Goal: Transaction & Acquisition: Download file/media

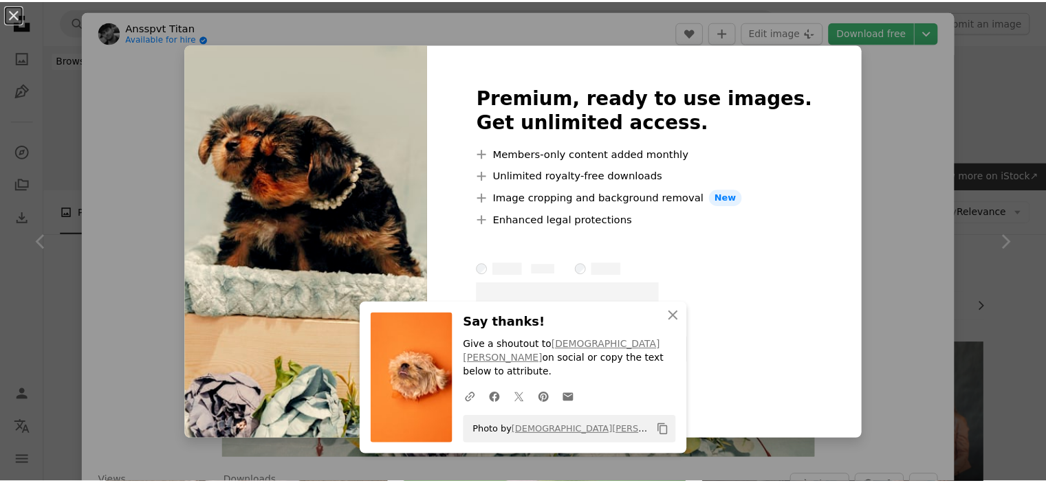
scroll to position [1375, 0]
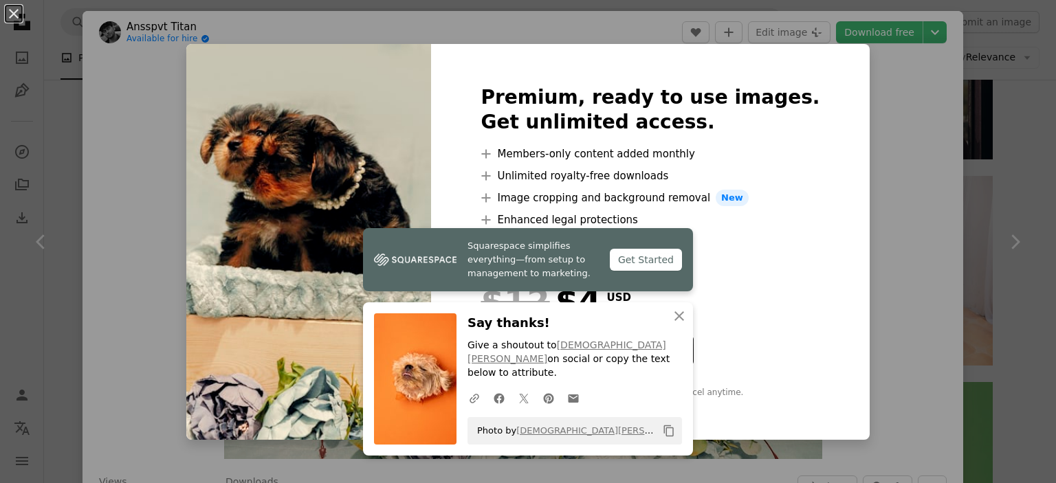
click at [69, 144] on div "An X shape Squarespace simplifies everything—from setup to management to market…" at bounding box center [528, 241] width 1056 height 483
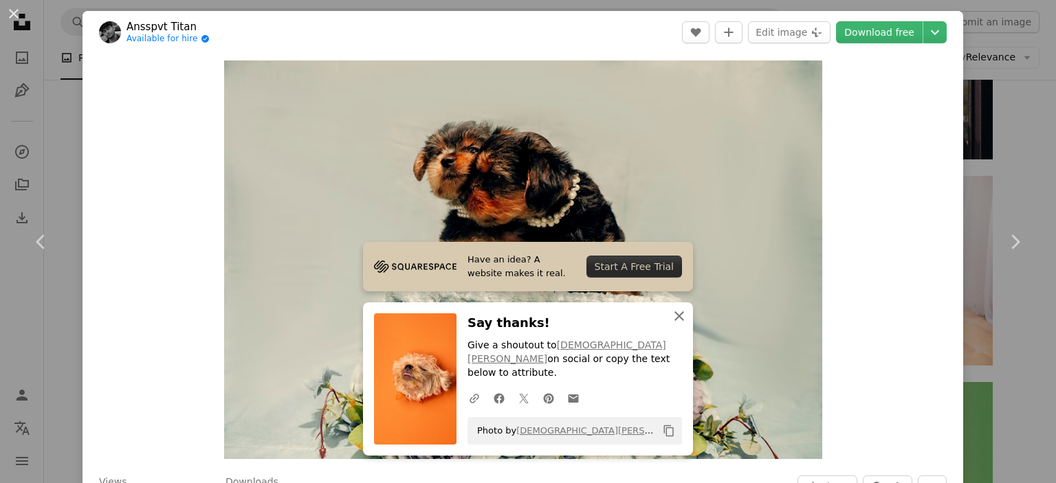
click at [679, 324] on icon "An X shape" at bounding box center [679, 316] width 16 height 16
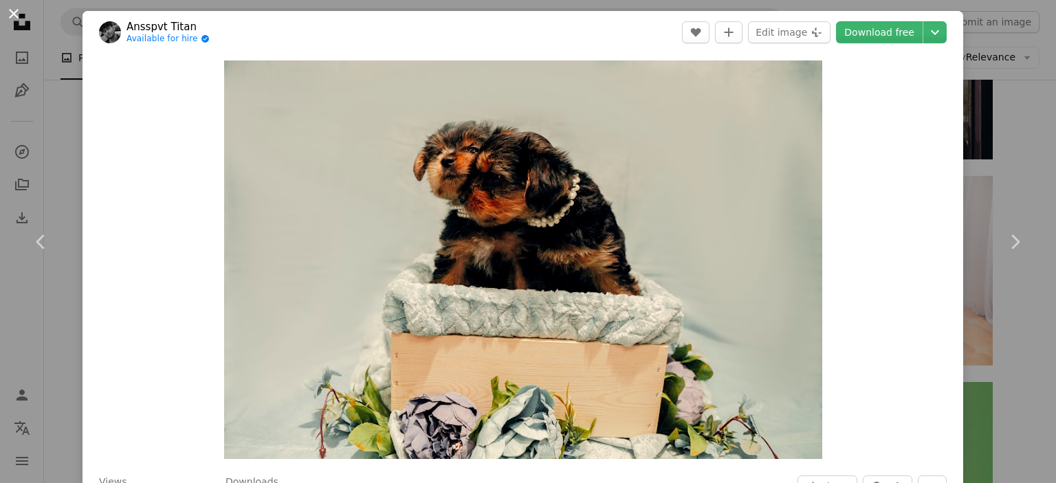
click at [20, 21] on button "An X shape" at bounding box center [13, 13] width 16 height 16
